Goal: Find specific page/section: Find specific page/section

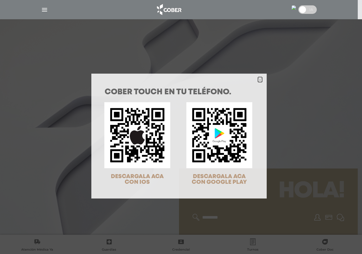
click at [258, 79] on icon "Close" at bounding box center [260, 80] width 4 height 4
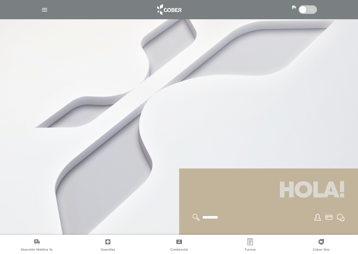
click at [44, 9] on img "button" at bounding box center [44, 9] width 7 height 7
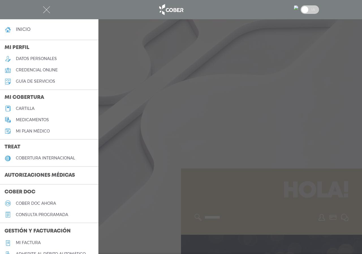
click at [26, 110] on h5 "cartilla" at bounding box center [25, 108] width 19 height 5
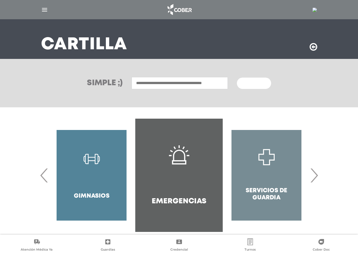
scroll to position [37, 0]
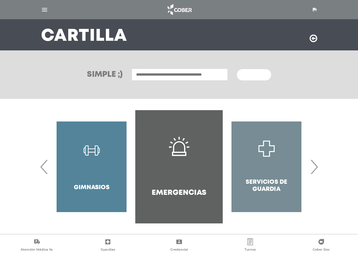
click at [318, 169] on span "›" at bounding box center [314, 166] width 11 height 31
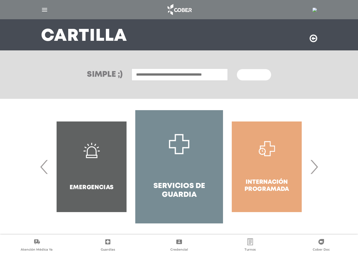
click at [318, 168] on span "›" at bounding box center [314, 166] width 11 height 31
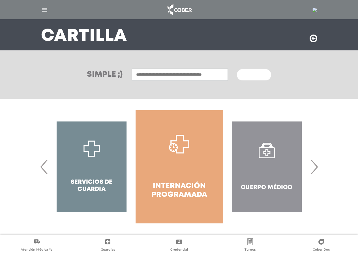
click at [315, 166] on span "›" at bounding box center [314, 166] width 11 height 31
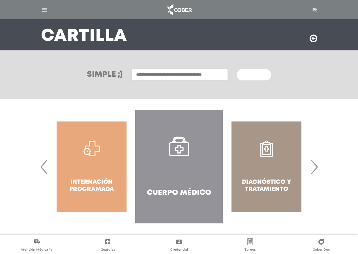
click at [315, 166] on span "›" at bounding box center [314, 166] width 11 height 31
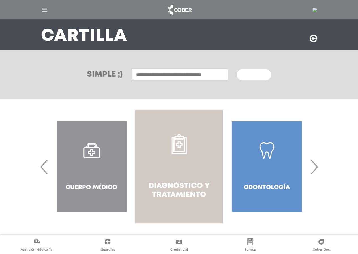
drag, startPoint x: 204, startPoint y: 167, endPoint x: 207, endPoint y: 170, distance: 3.9
click at [207, 170] on link "Diagnóstico y Tratamiento" at bounding box center [178, 166] width 87 height 113
